Goal: Find specific page/section: Find specific page/section

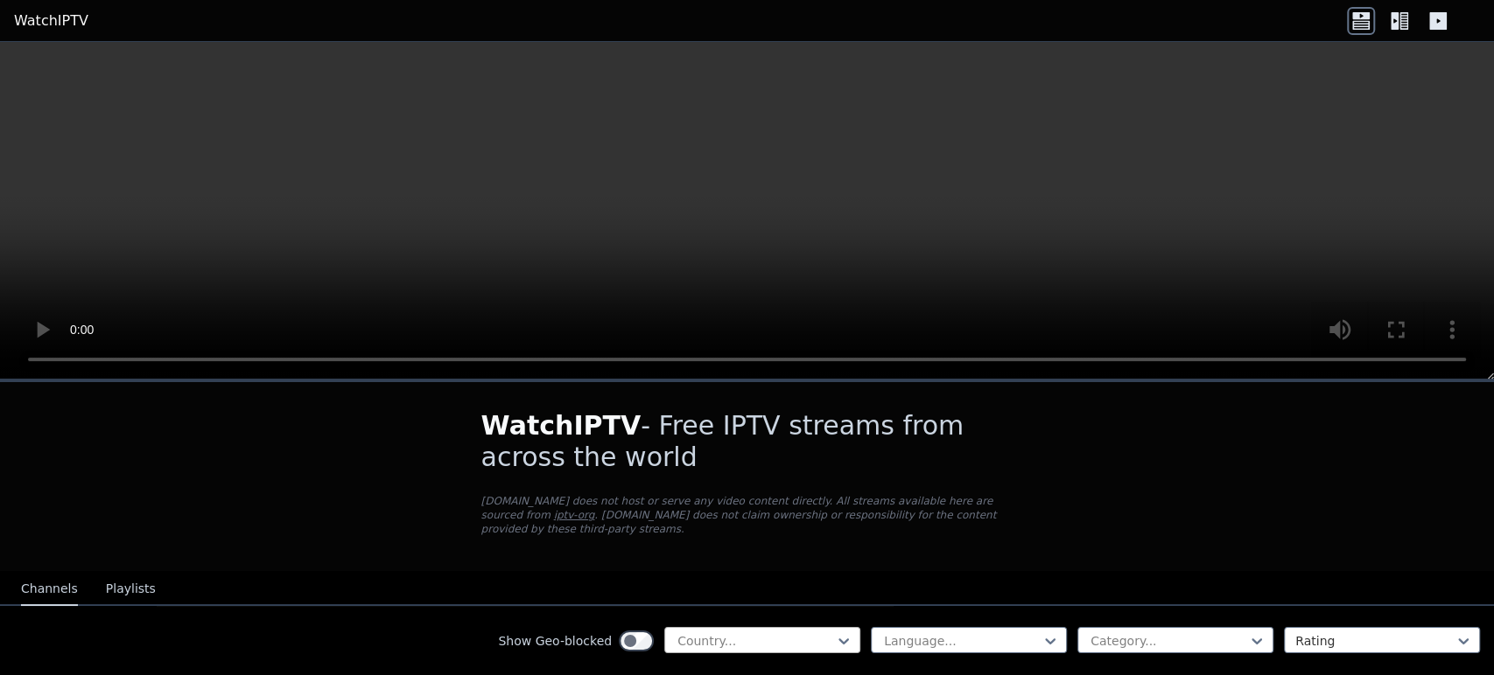
click at [807, 633] on div at bounding box center [754, 641] width 159 height 17
type input "****"
click at [733, 664] on div "[GEOGRAPHIC_DATA]" at bounding box center [762, 679] width 196 height 31
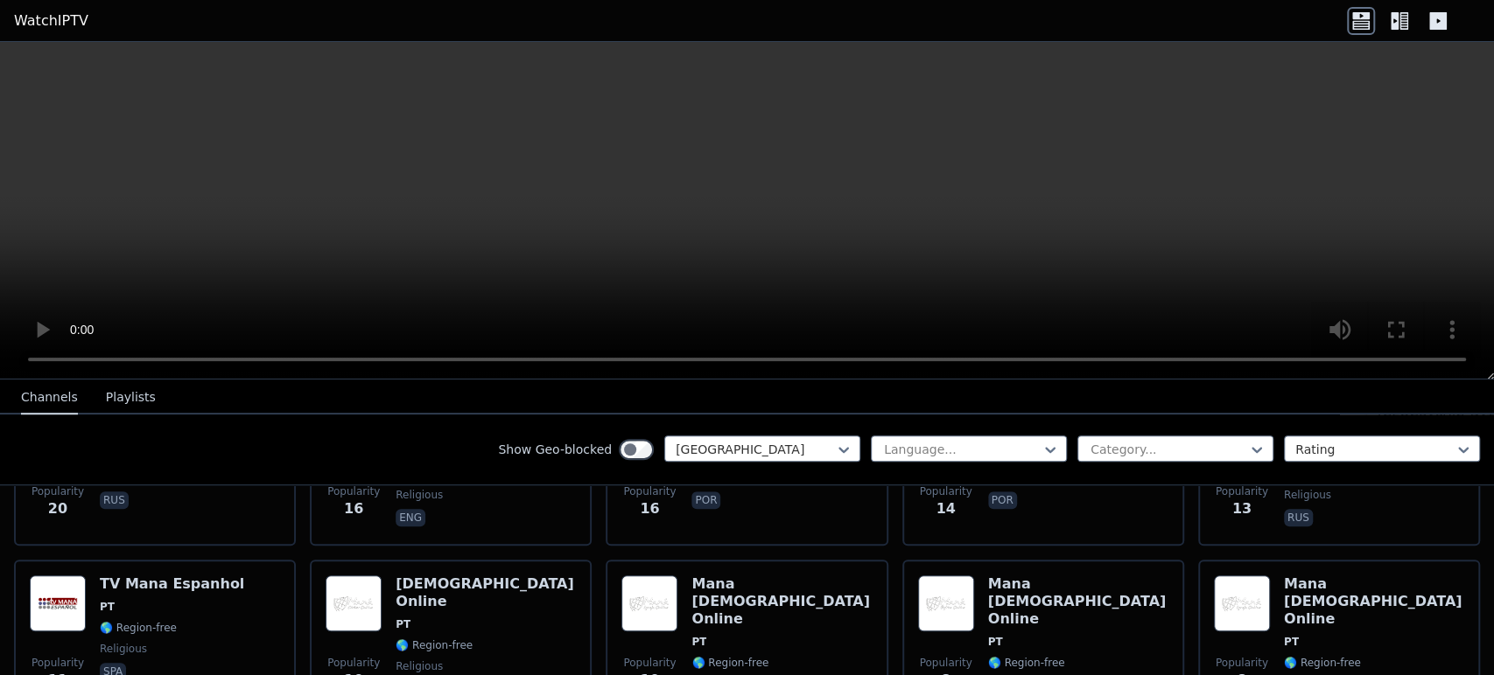
scroll to position [1086, 0]
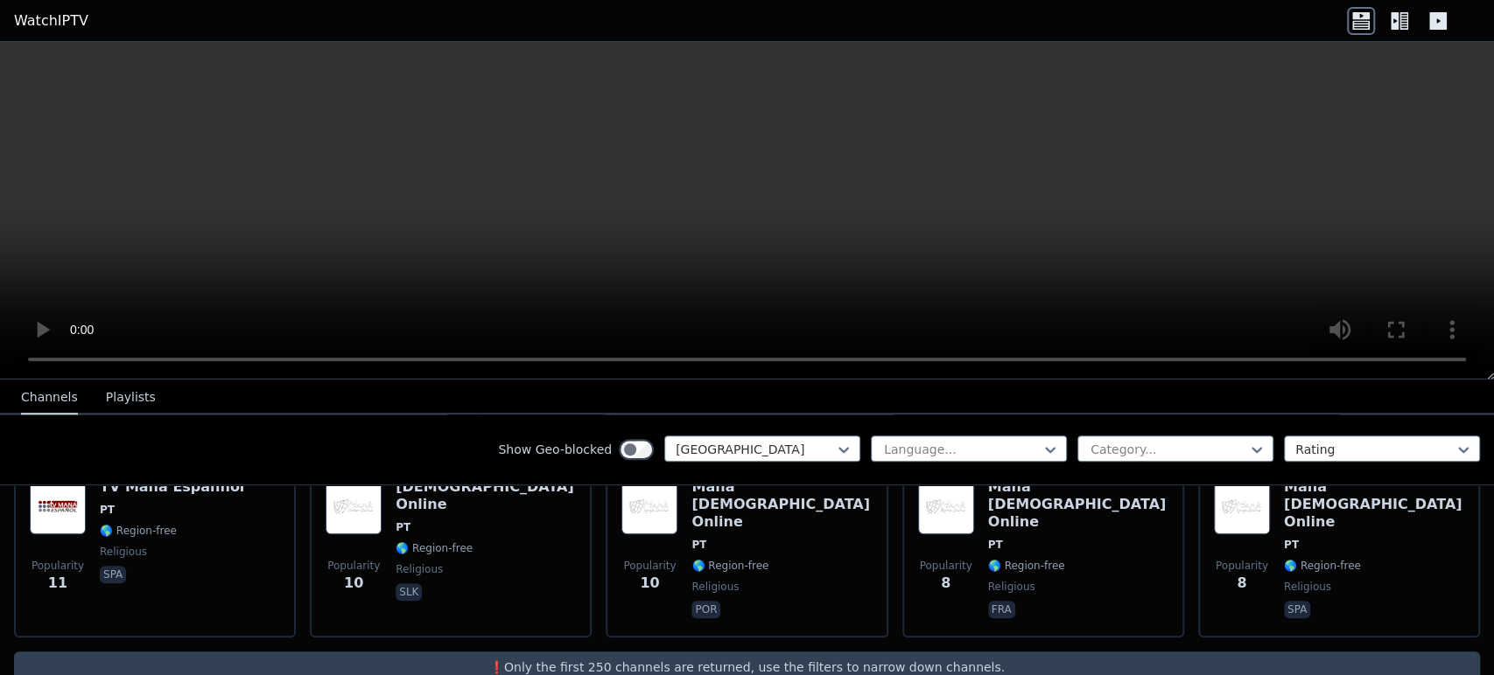
click at [108, 390] on button "Playlists" at bounding box center [131, 397] width 50 height 33
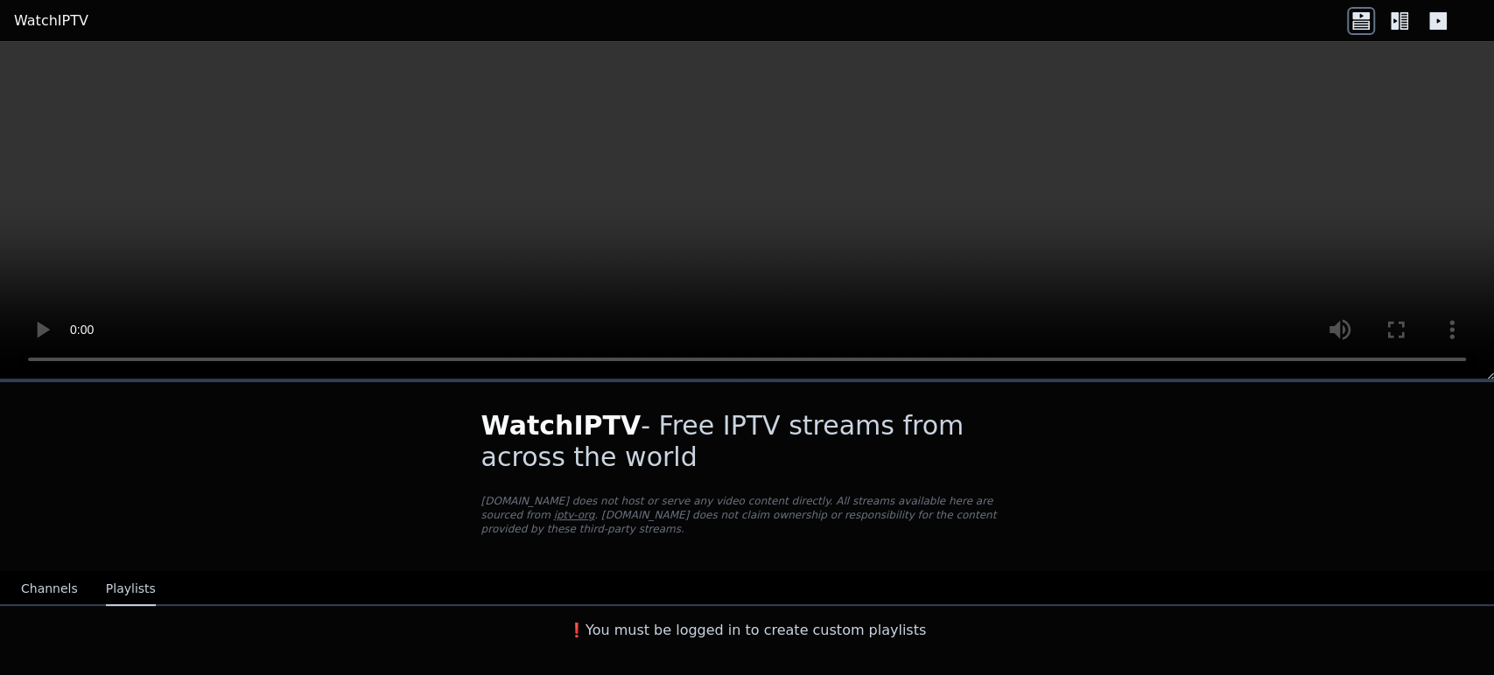
click at [38, 573] on button "Channels" at bounding box center [49, 589] width 57 height 33
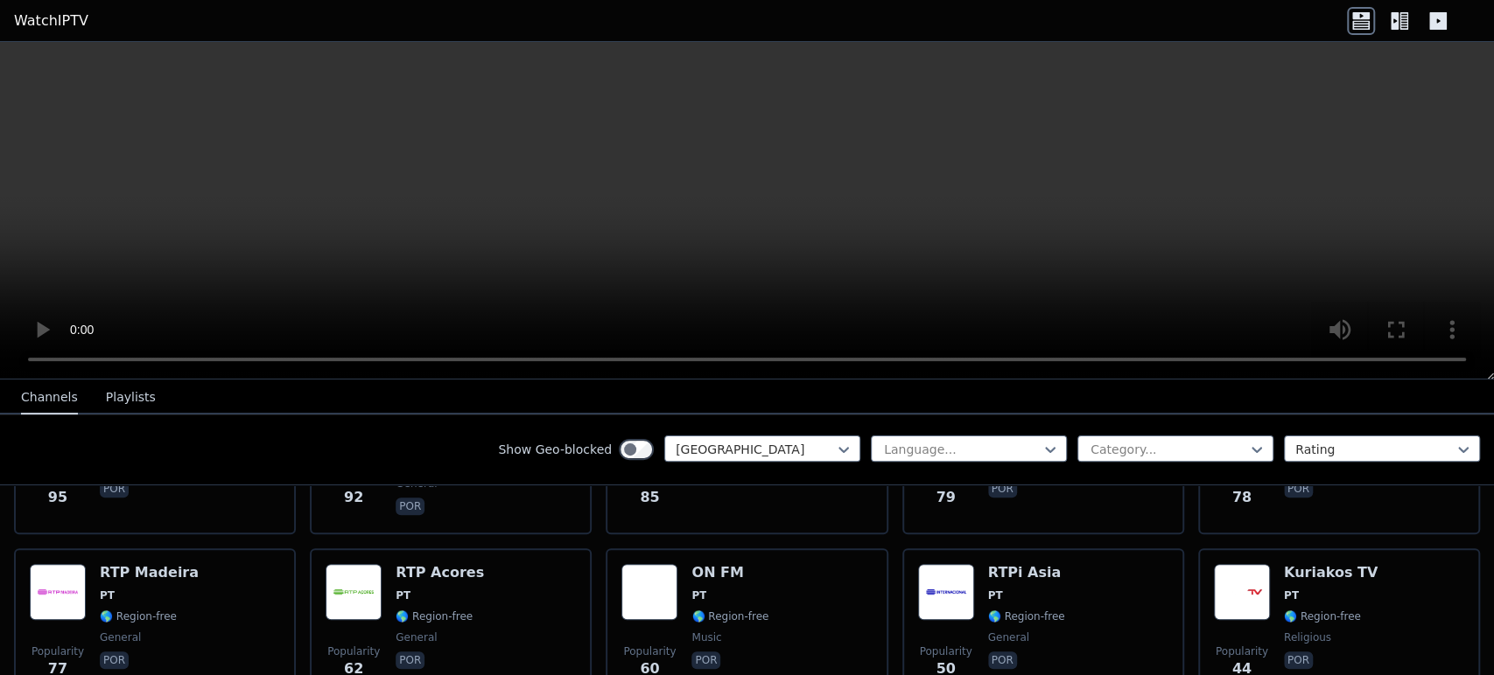
scroll to position [680, 0]
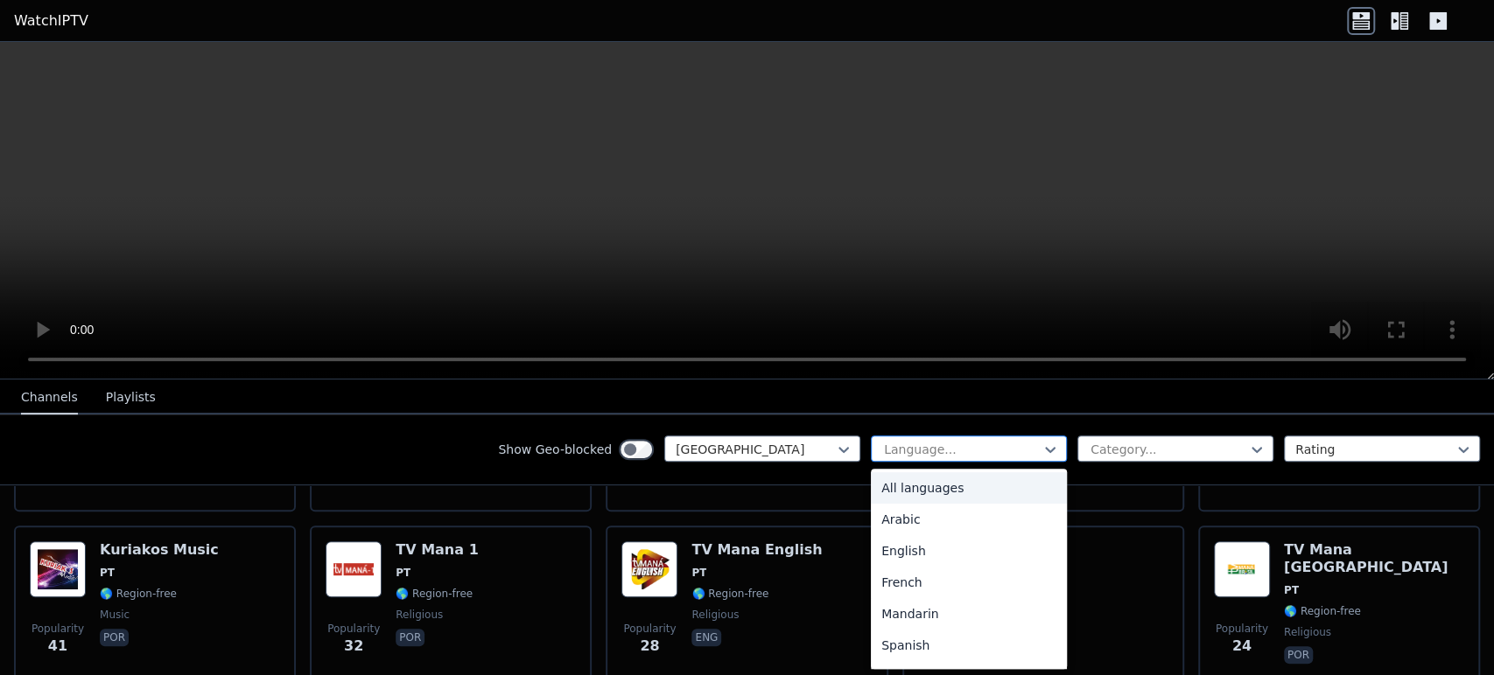
click at [975, 448] on div at bounding box center [961, 449] width 159 height 17
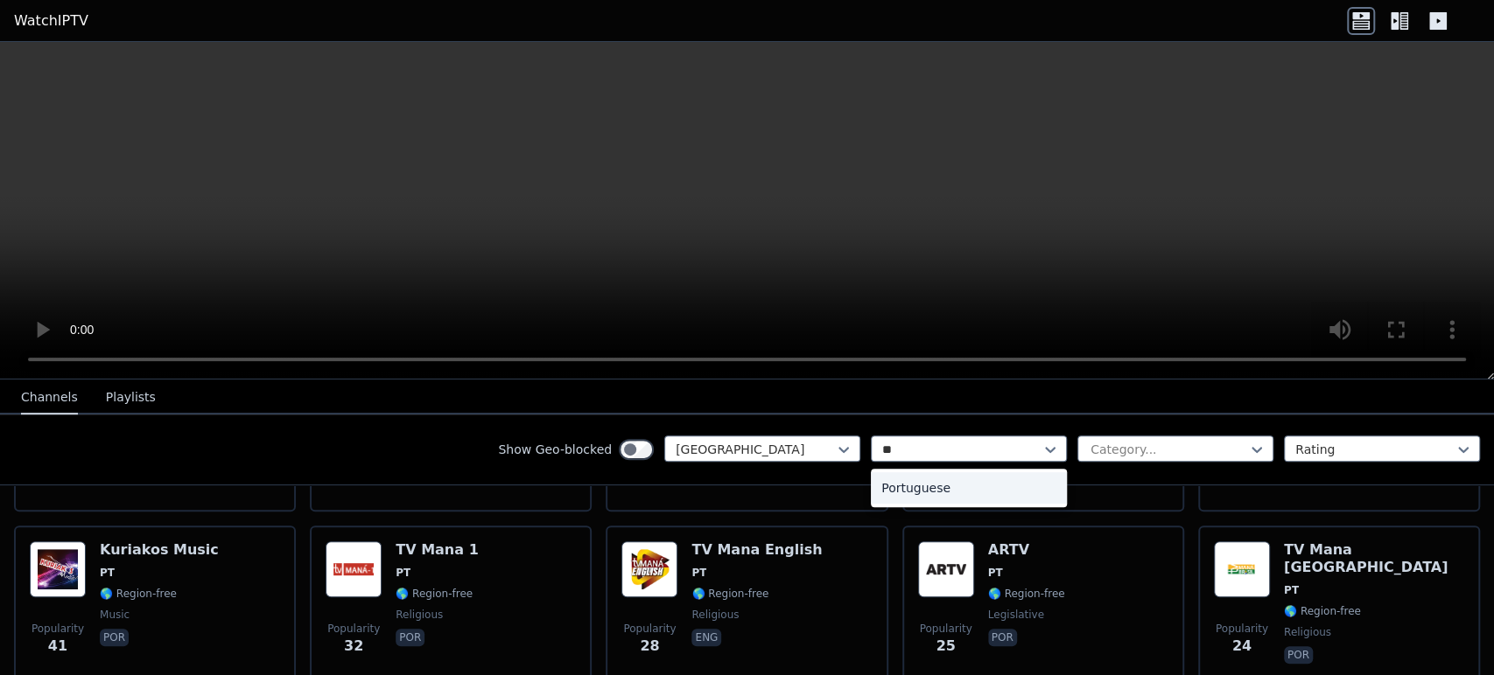
type input "***"
click at [920, 476] on div "Portuguese" at bounding box center [969, 487] width 196 height 31
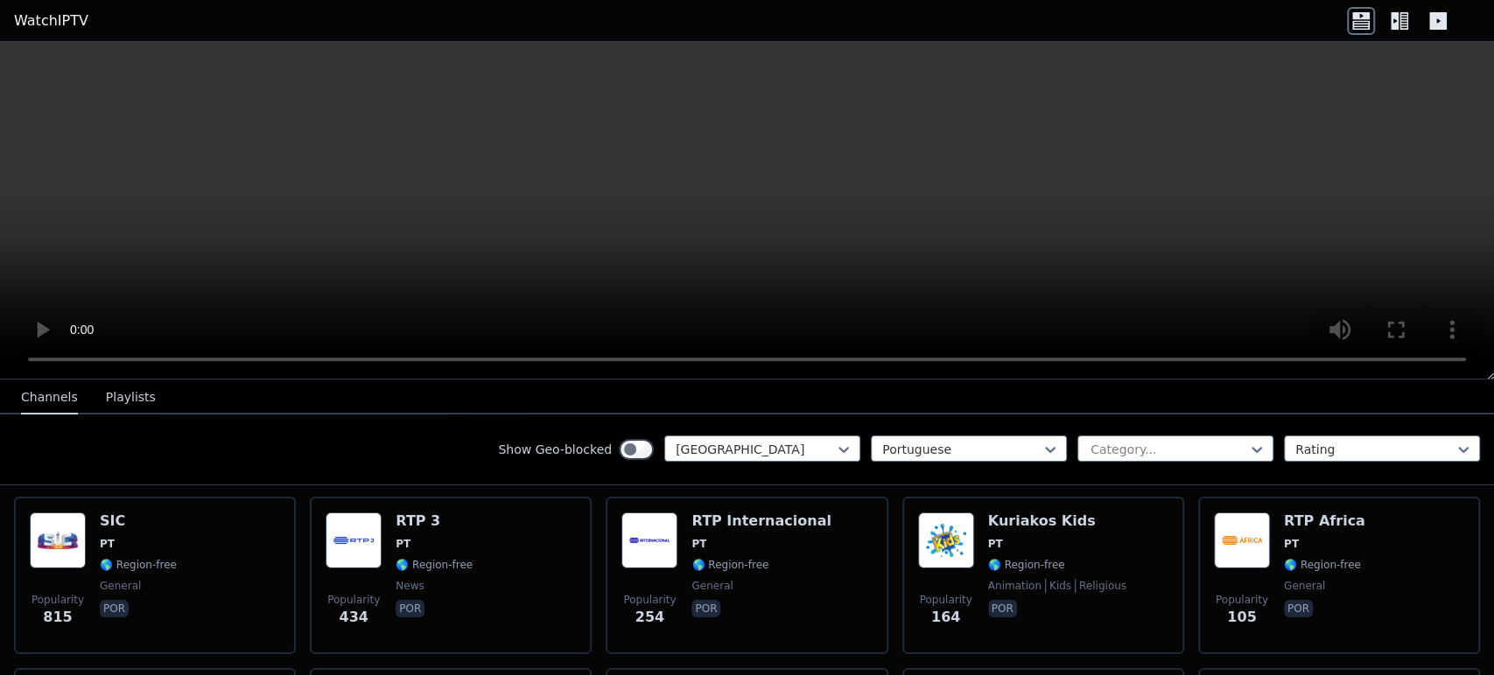
scroll to position [97, 0]
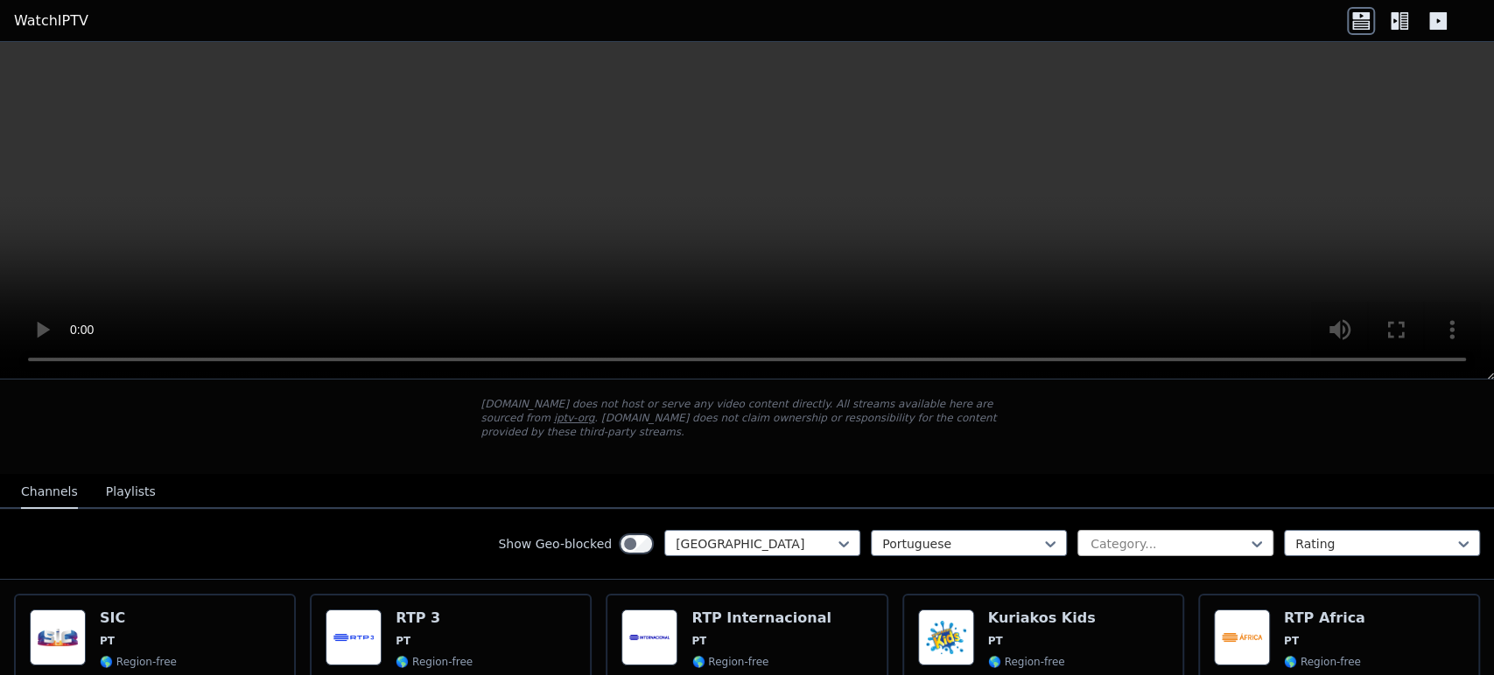
click at [1130, 535] on div at bounding box center [1167, 543] width 159 height 17
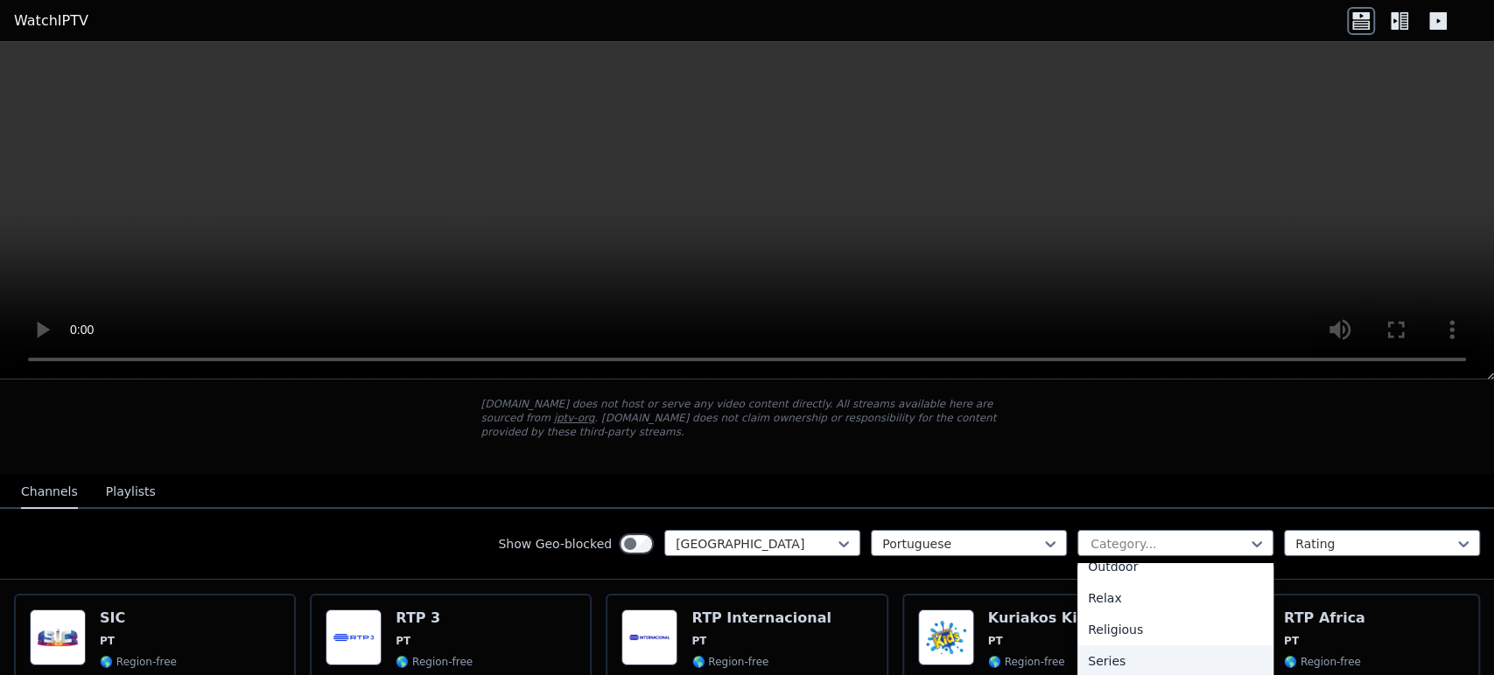
scroll to position [680, 0]
click at [1107, 643] on div "Sports" at bounding box center [1175, 658] width 196 height 31
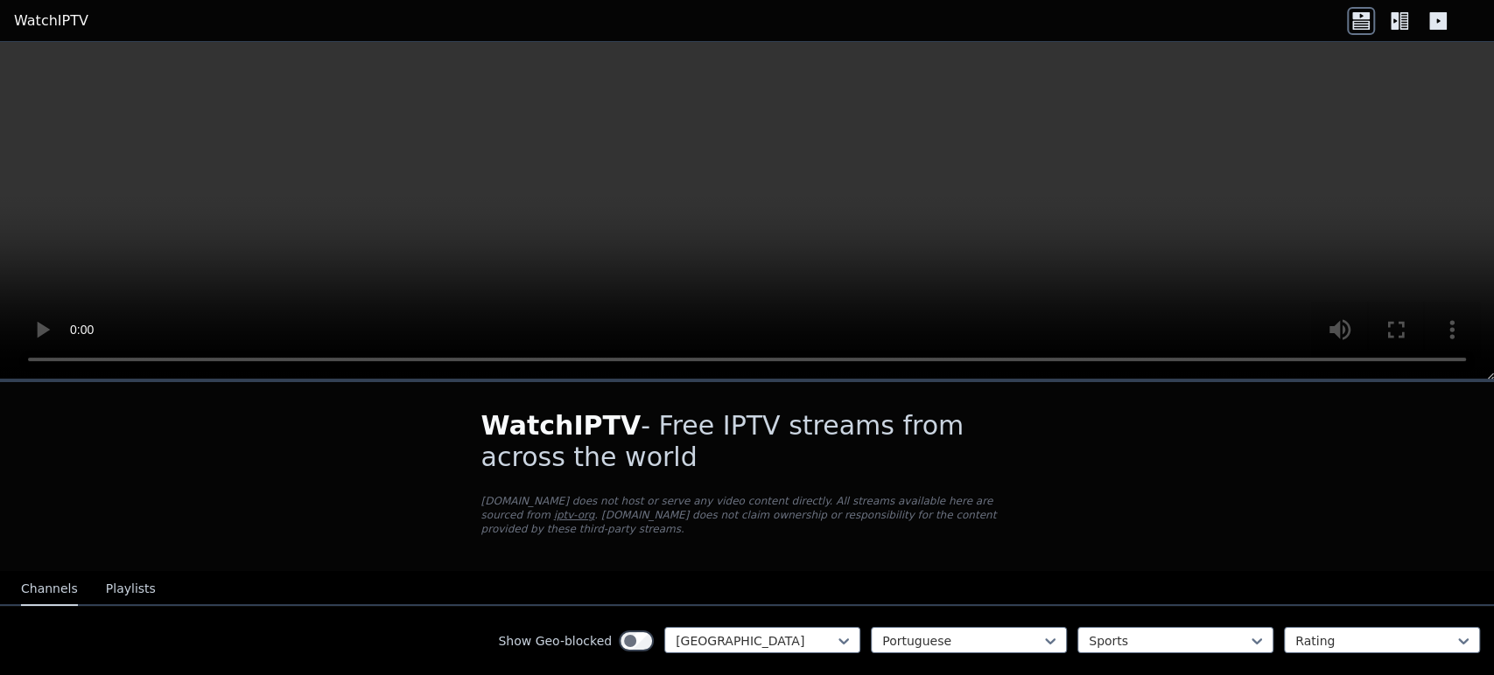
scroll to position [73, 0]
